Goal: Task Accomplishment & Management: Use online tool/utility

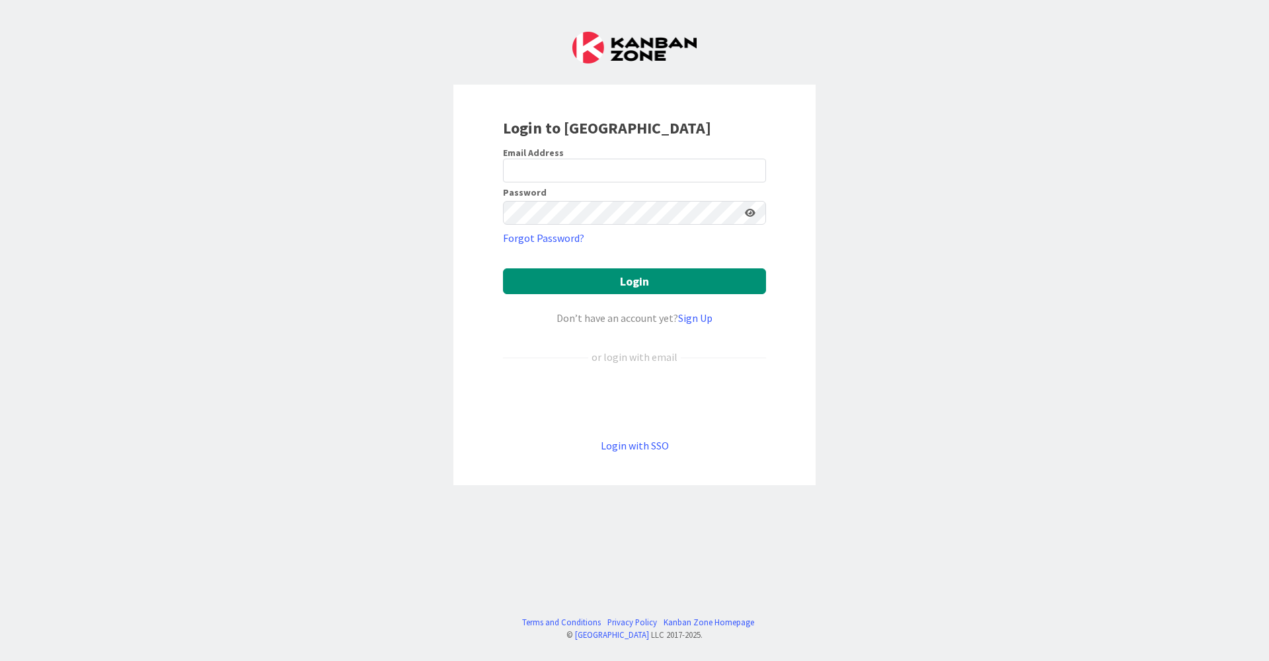
click at [503, 182] on div at bounding box center [503, 182] width 0 height 0
type input "[EMAIL_ADDRESS][DOMAIN_NAME]"
click at [618, 273] on button "Login" at bounding box center [634, 281] width 263 height 26
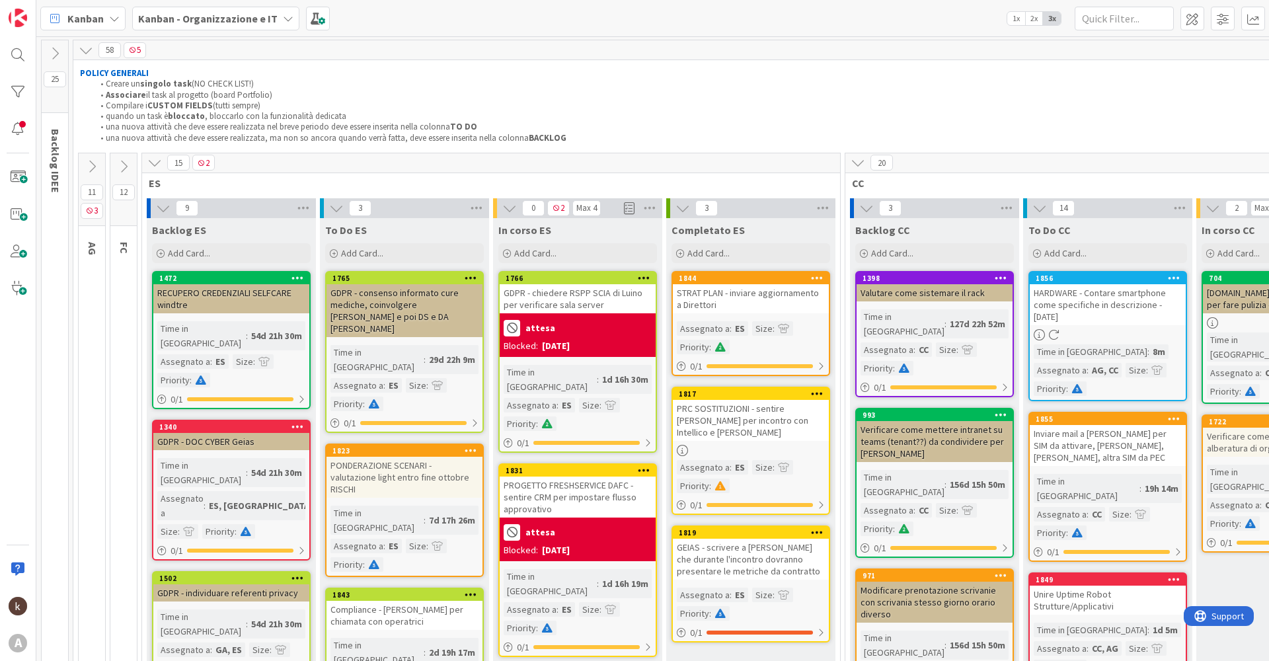
click at [99, 162] on icon at bounding box center [92, 166] width 15 height 15
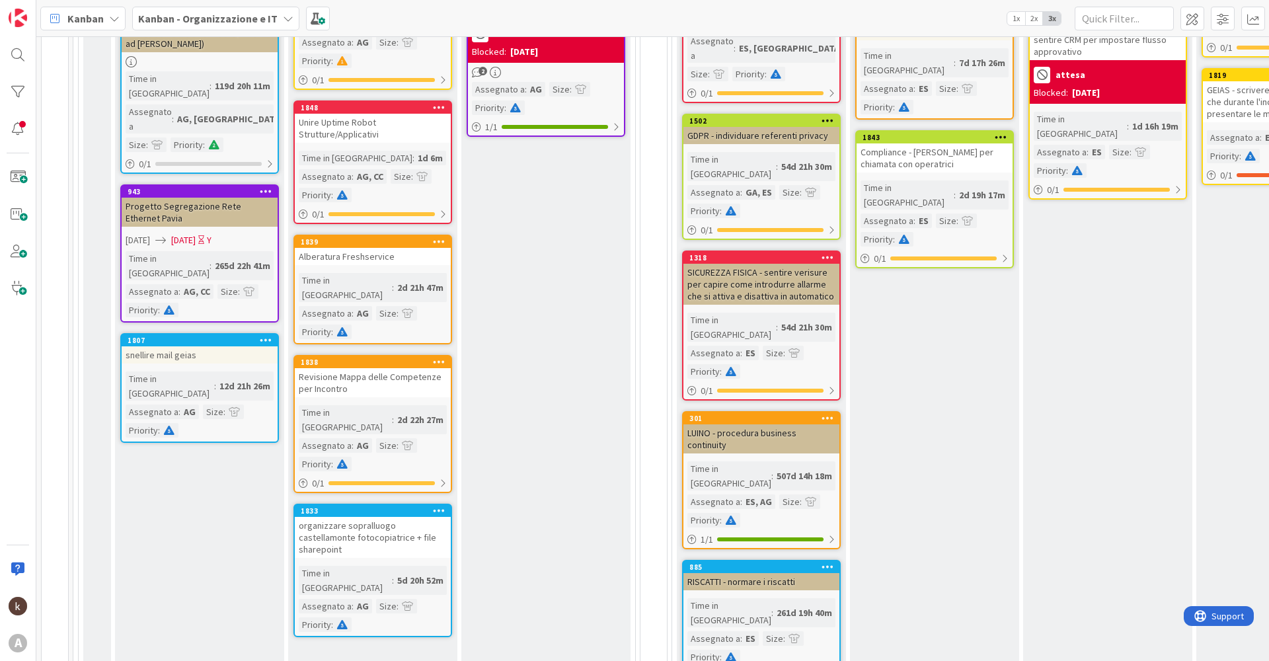
scroll to position [463, 0]
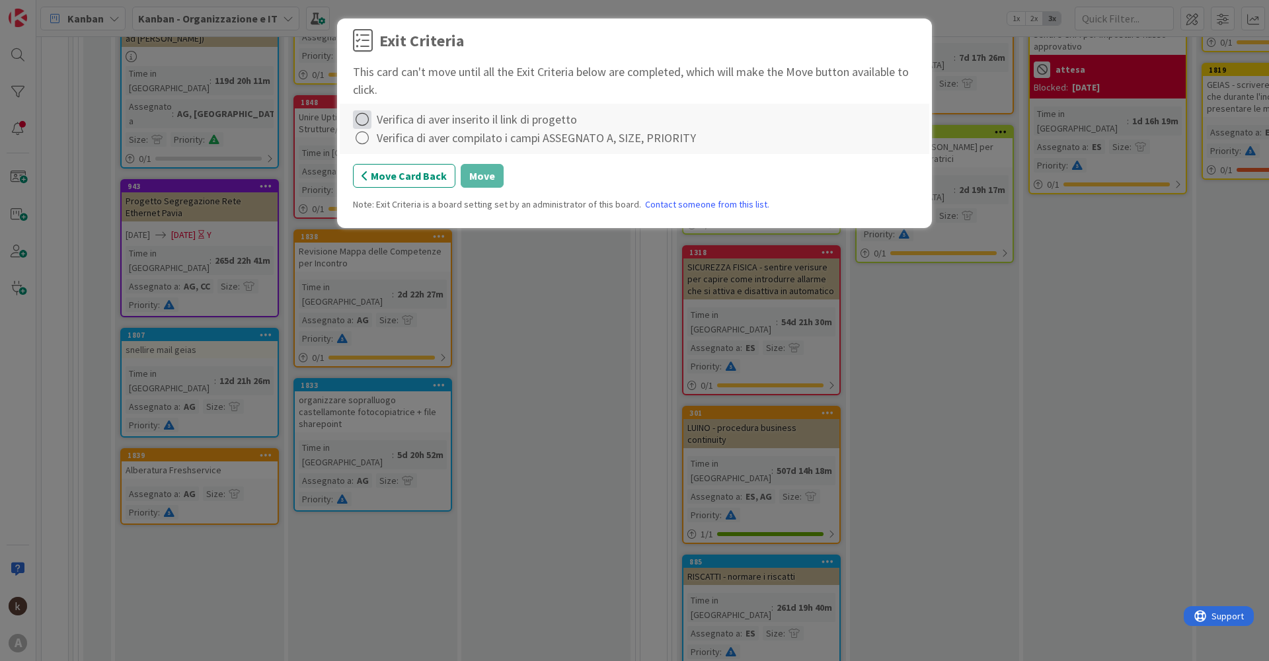
click at [365, 121] on icon at bounding box center [362, 119] width 19 height 19
click at [368, 141] on link "Complete" at bounding box center [435, 146] width 165 height 19
click at [369, 141] on icon at bounding box center [362, 138] width 19 height 19
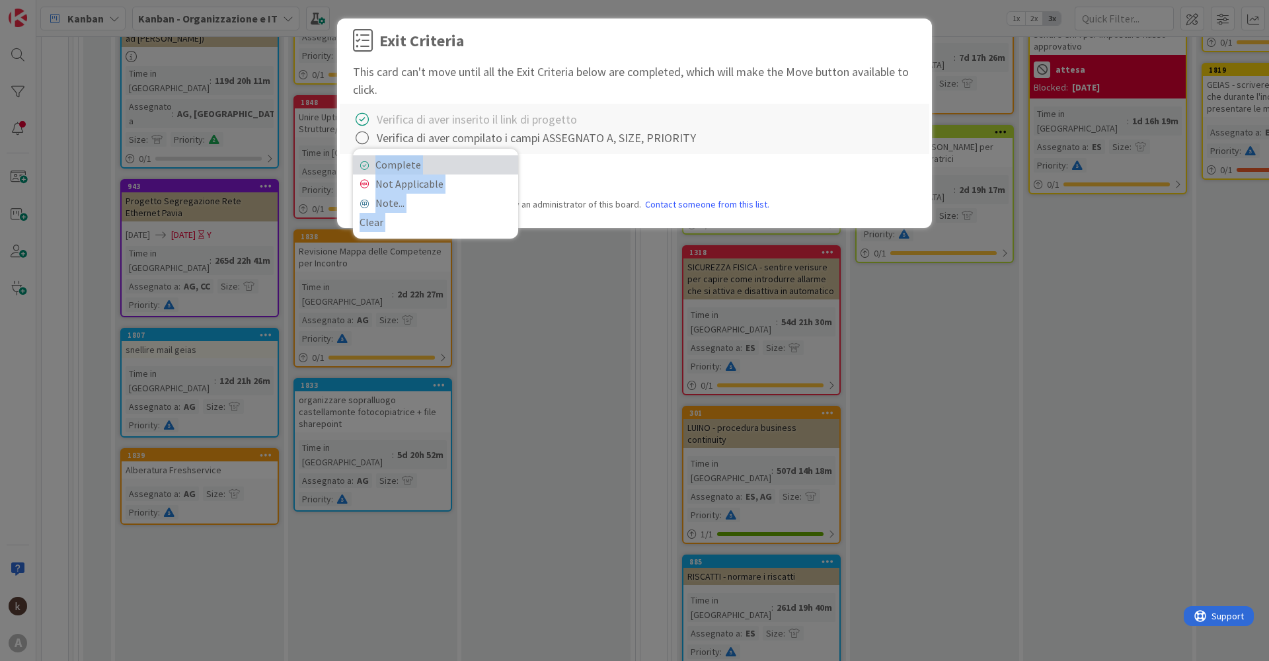
drag, startPoint x: 362, startPoint y: 165, endPoint x: 432, endPoint y: 161, distance: 70.2
click at [363, 163] on icon at bounding box center [364, 165] width 9 height 8
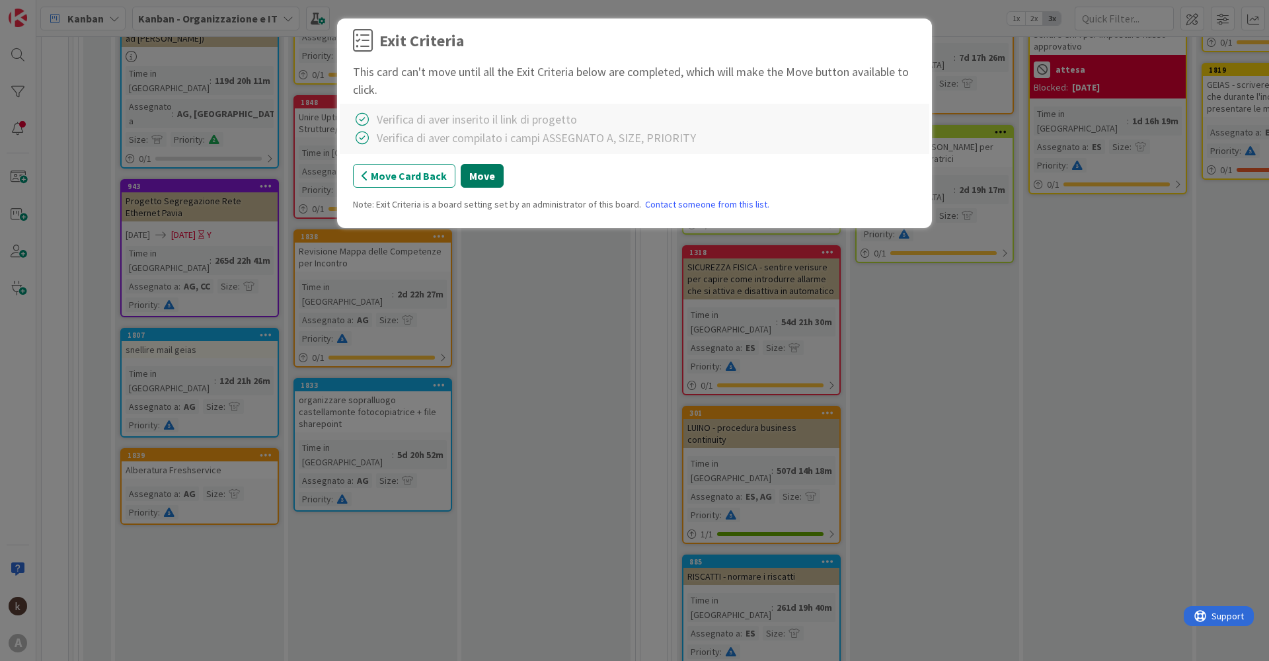
click at [474, 172] on button "Move" at bounding box center [482, 176] width 43 height 24
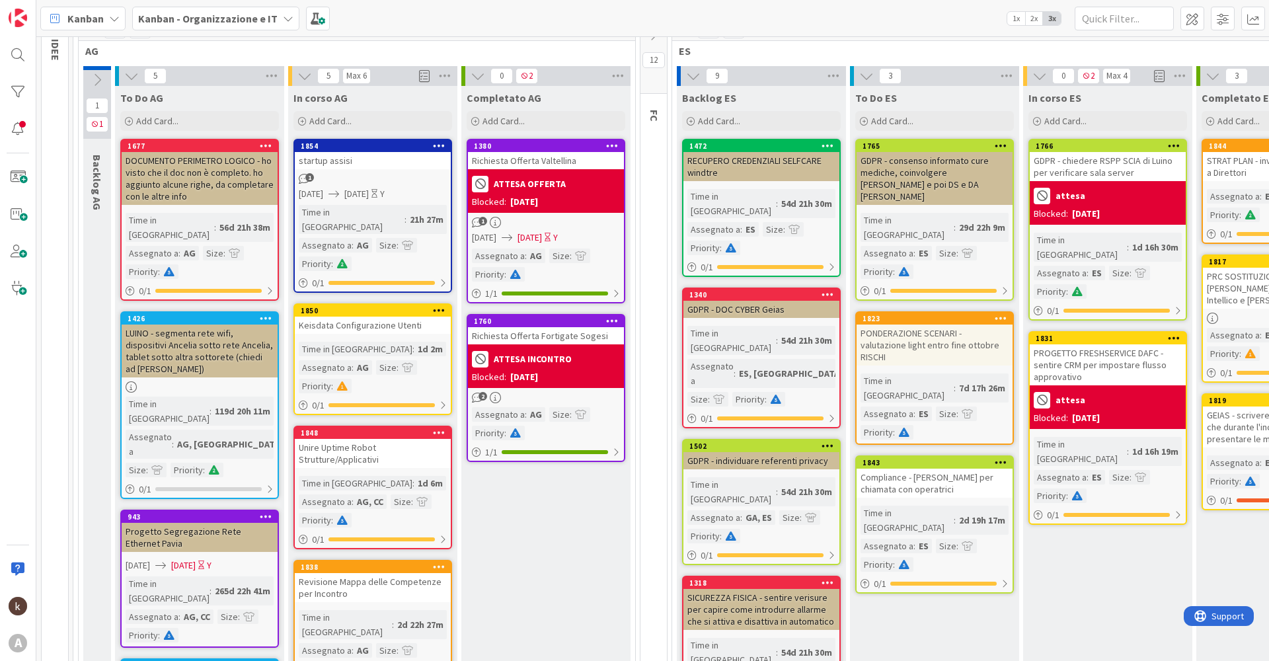
scroll to position [0, 0]
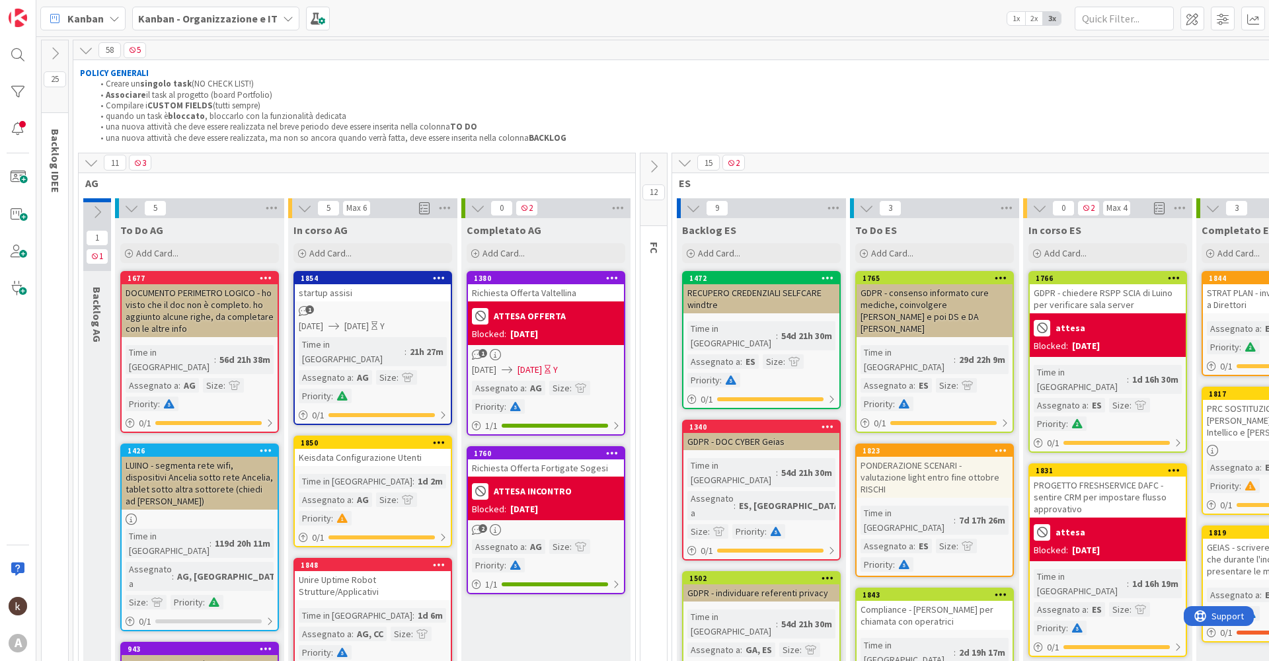
click at [91, 165] on icon at bounding box center [91, 162] width 15 height 15
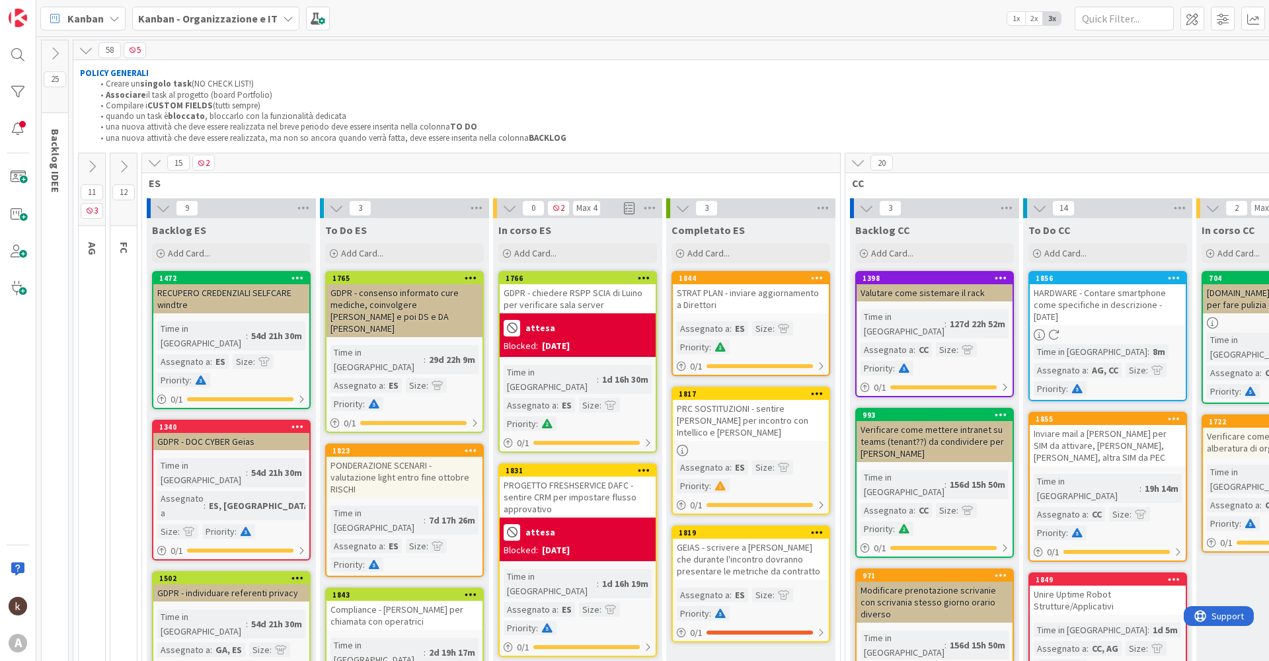
click at [149, 165] on icon at bounding box center [154, 162] width 15 height 15
